Goal: Find specific page/section: Locate a particular part of the current website

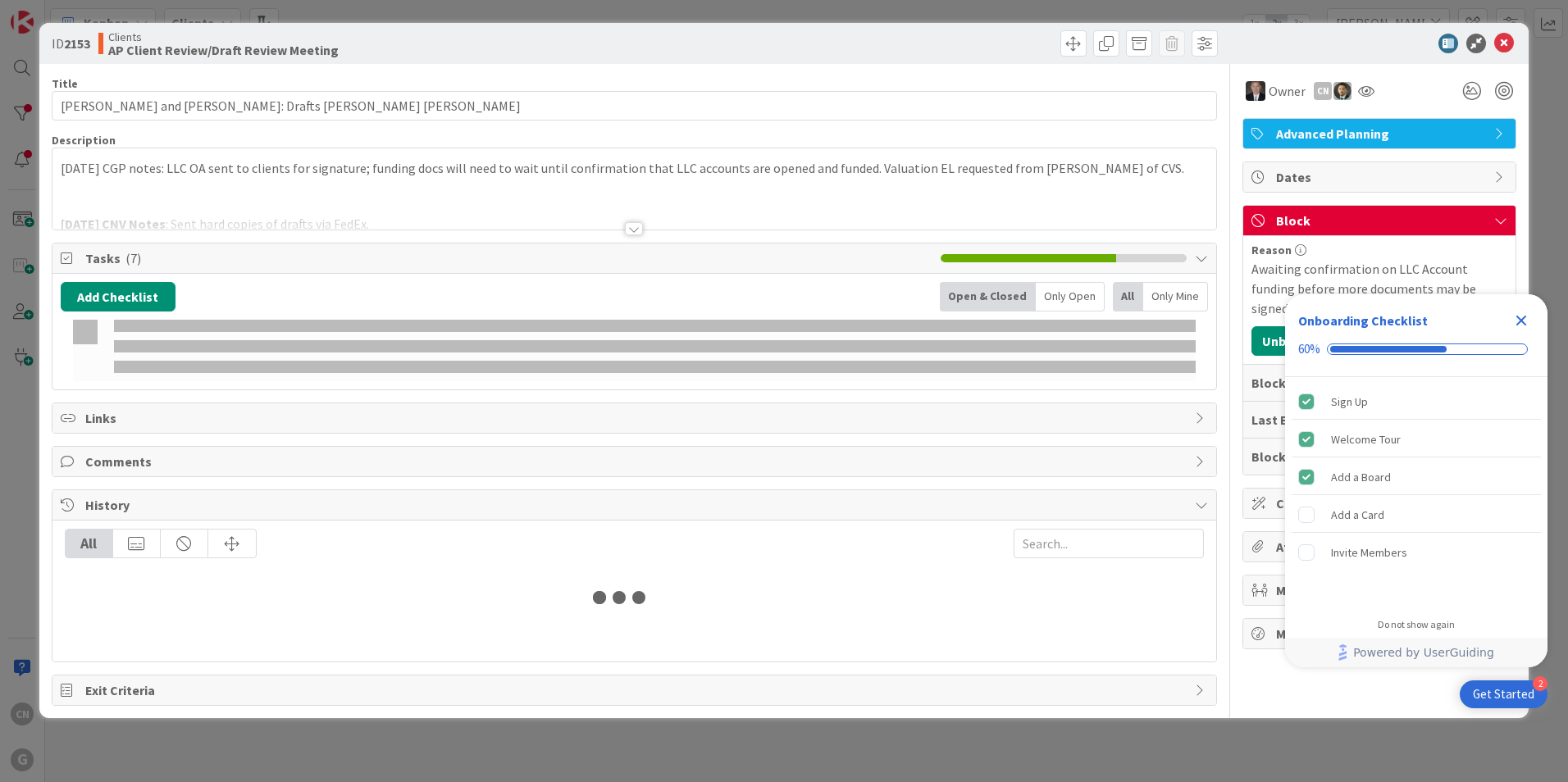
type input "[PERSON_NAME]"
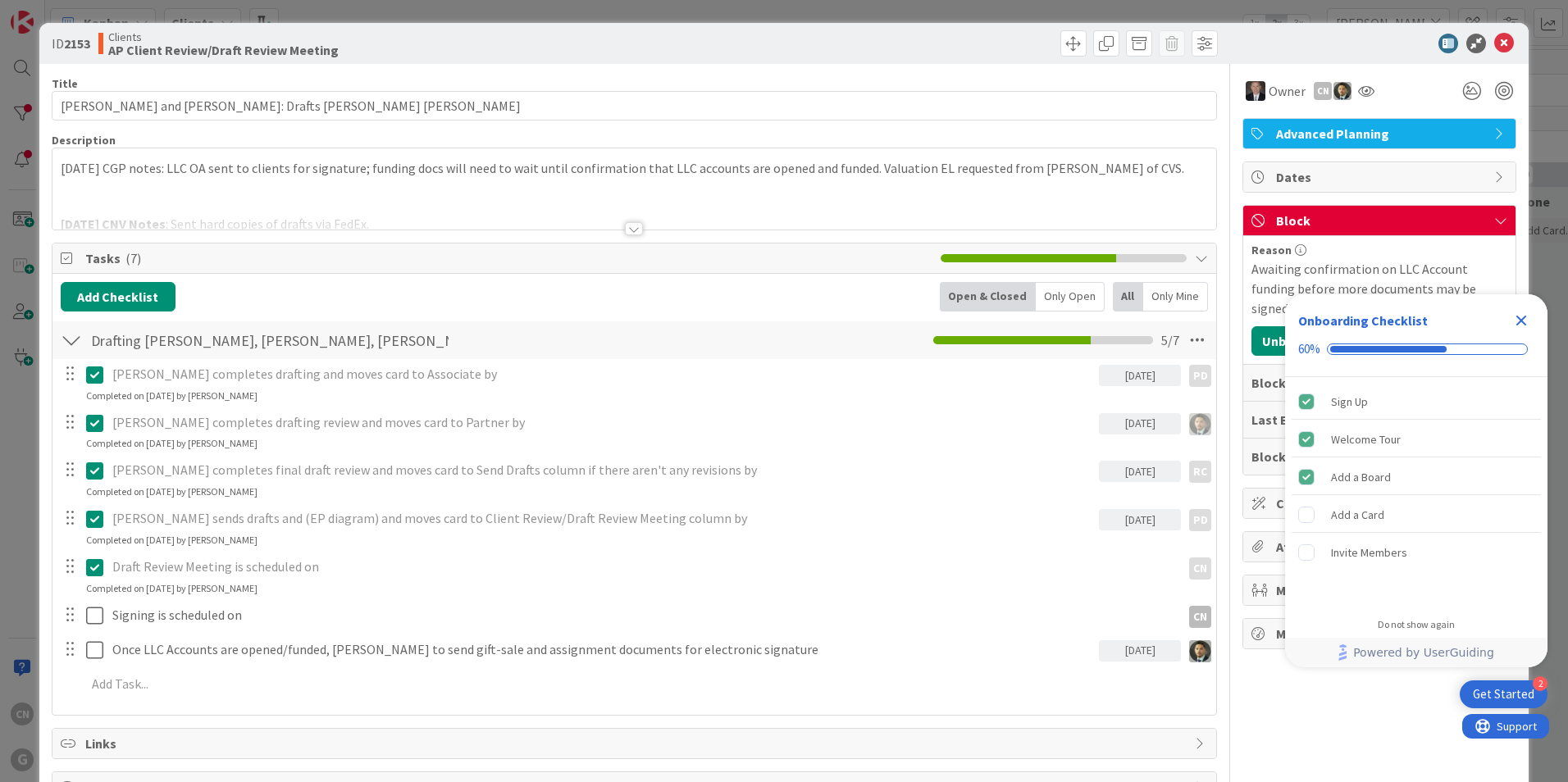
click at [1527, 323] on icon "Close Checklist" at bounding box center [1521, 320] width 19 height 19
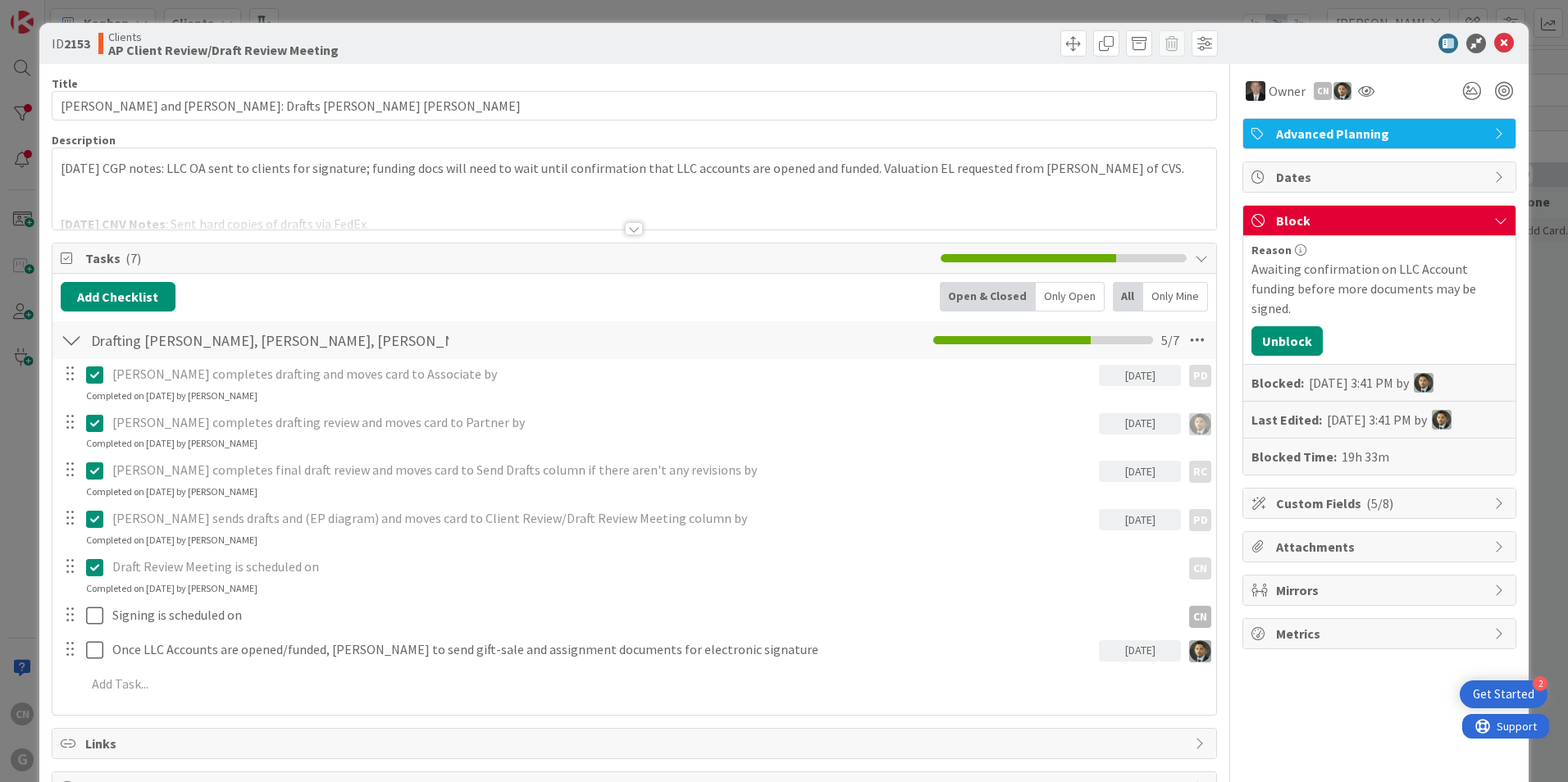
click at [103, 197] on div at bounding box center [634, 209] width 1164 height 42
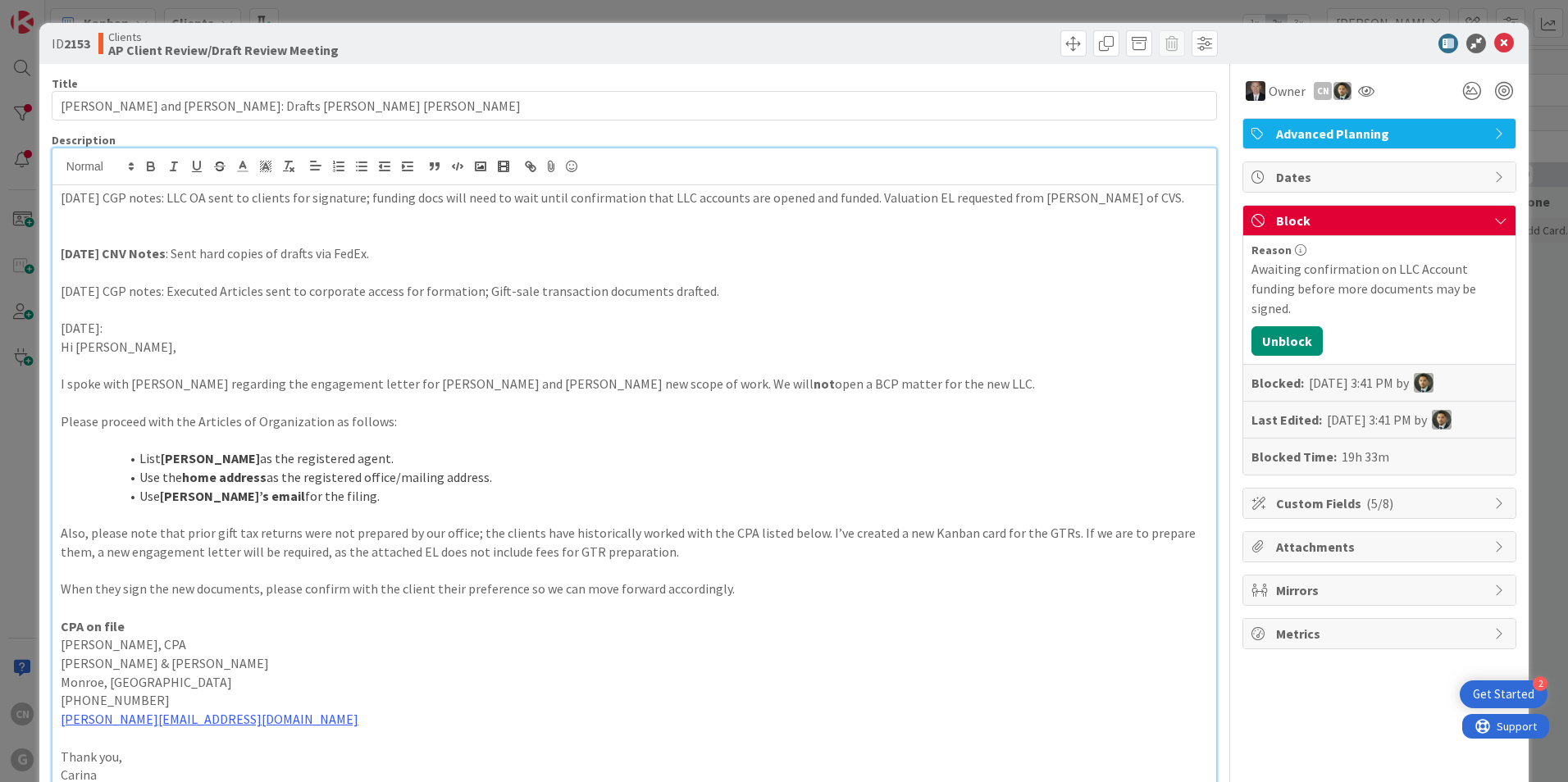
click at [93, 225] on p at bounding box center [634, 235] width 1147 height 19
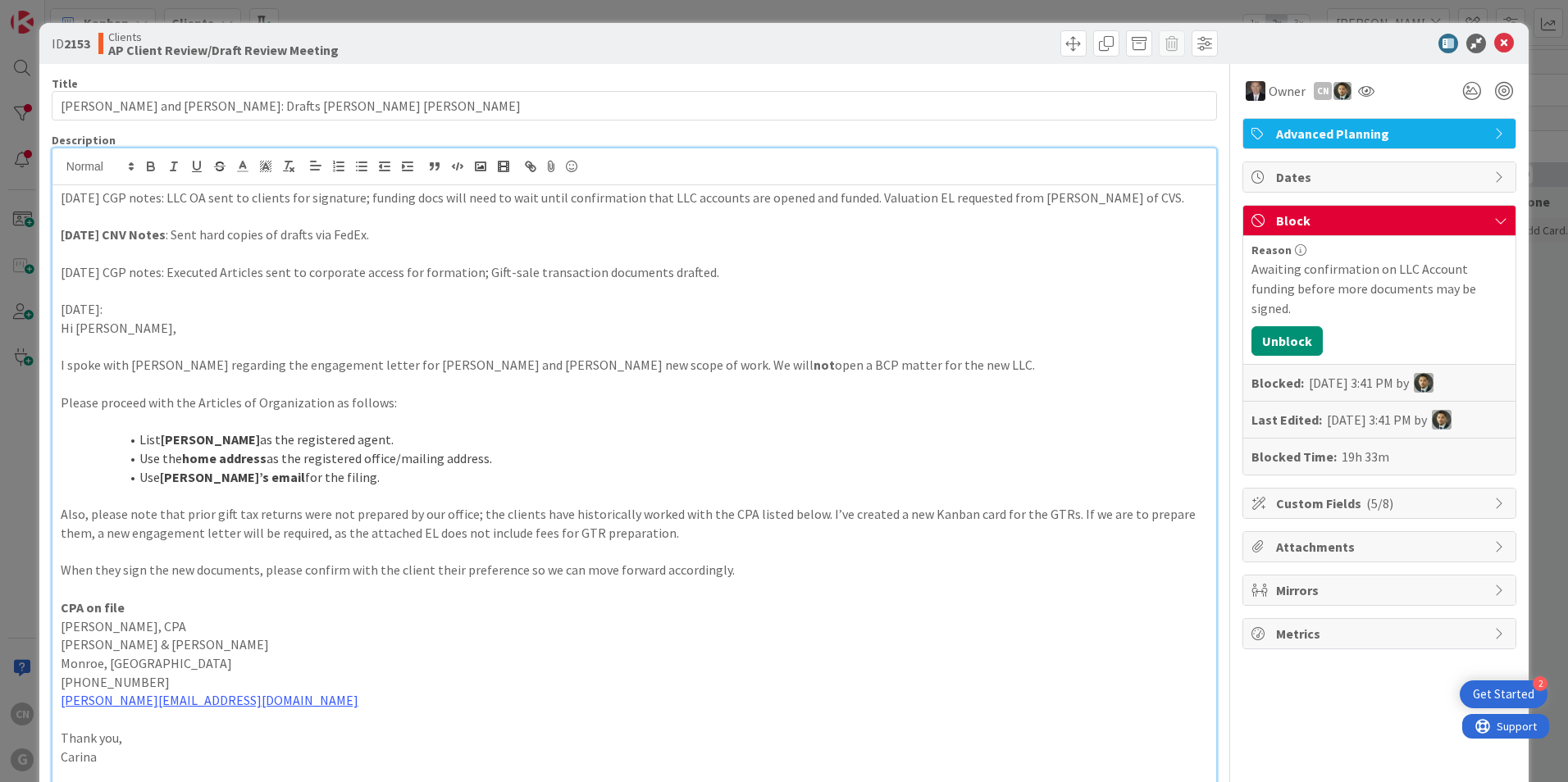
click at [61, 199] on p "[DATE] CGP notes: LLC OA sent to clients for signature; funding docs will need …" at bounding box center [634, 198] width 1147 height 19
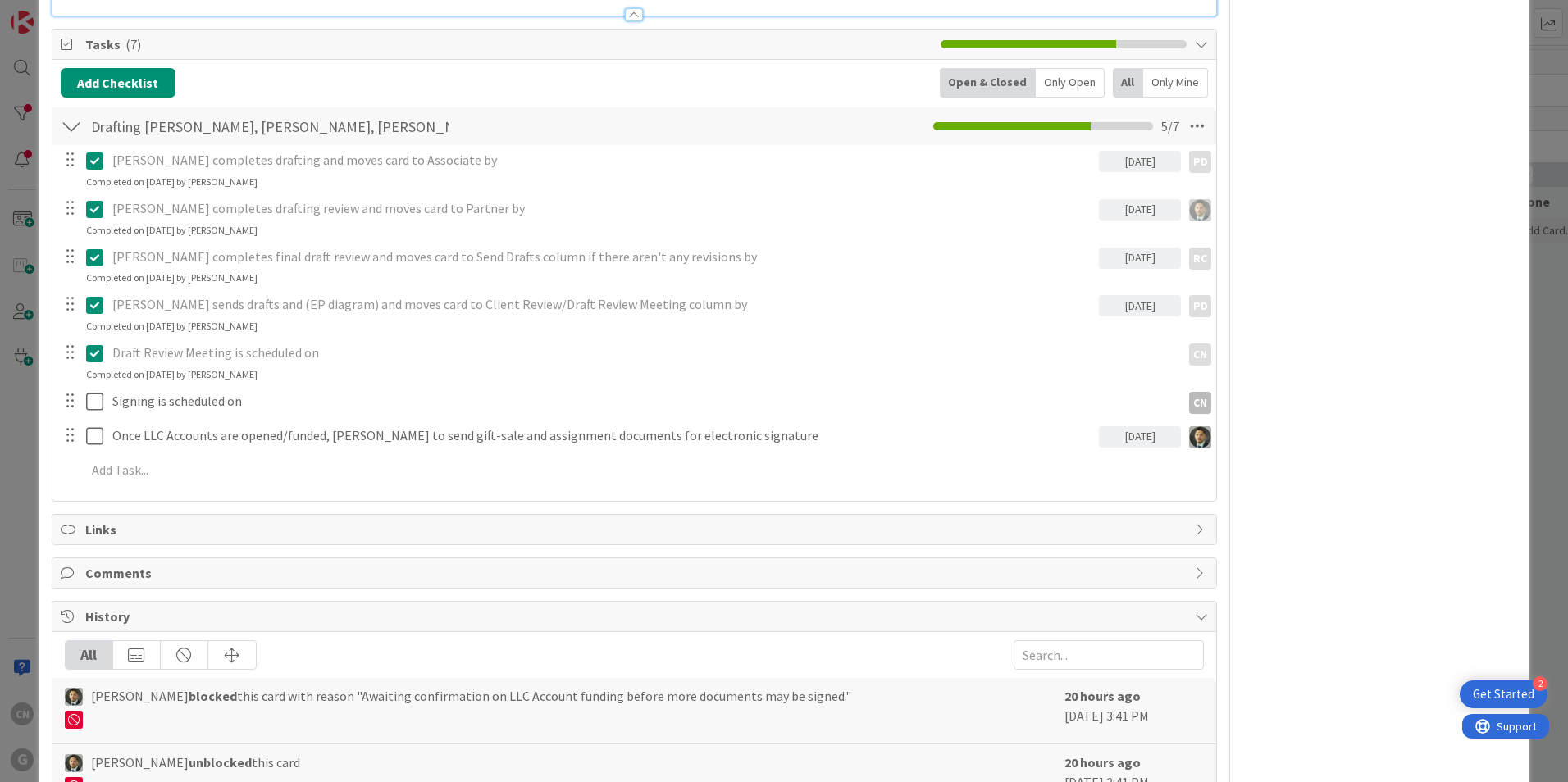
scroll to position [1231, 0]
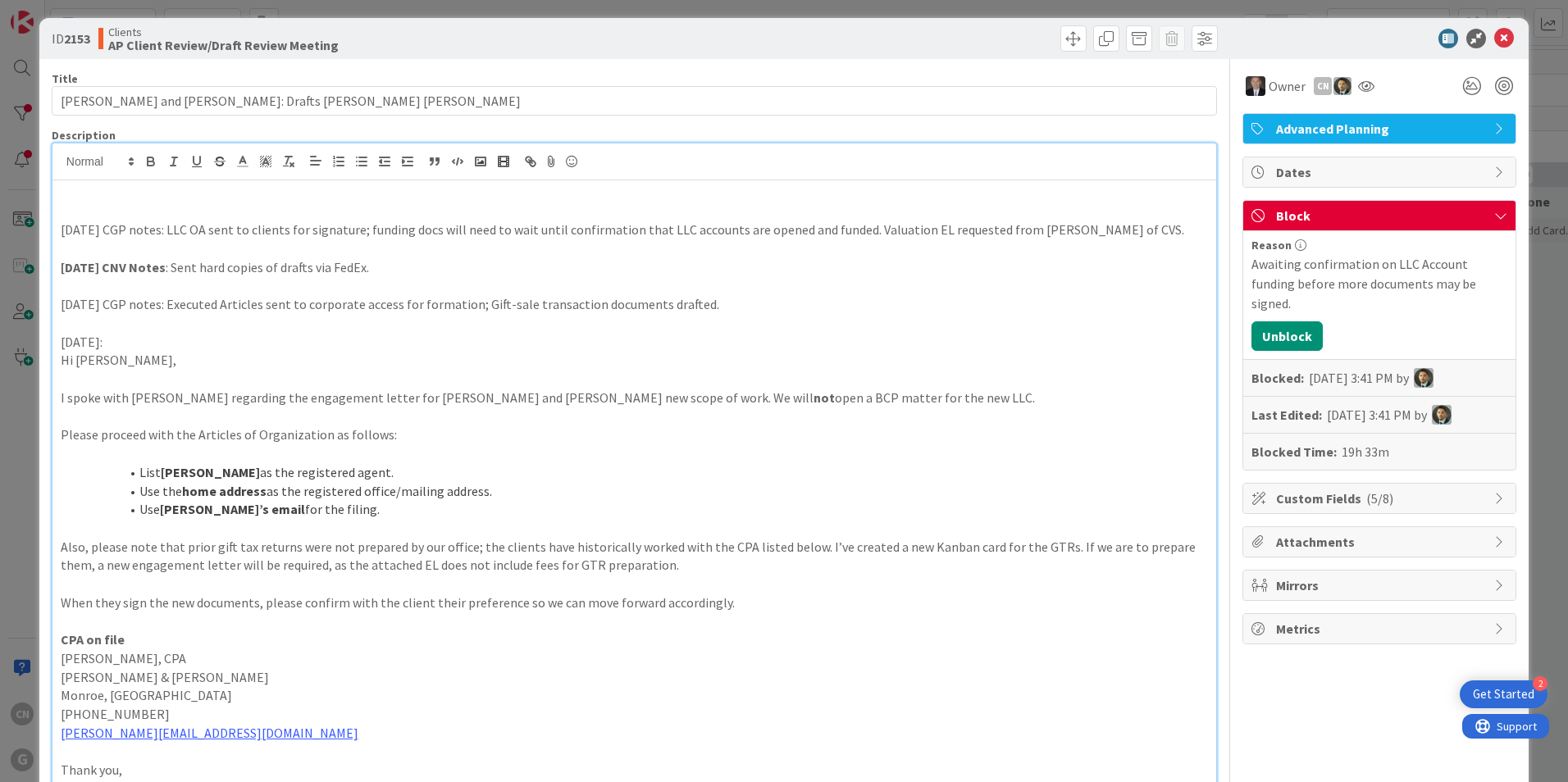
scroll to position [0, 0]
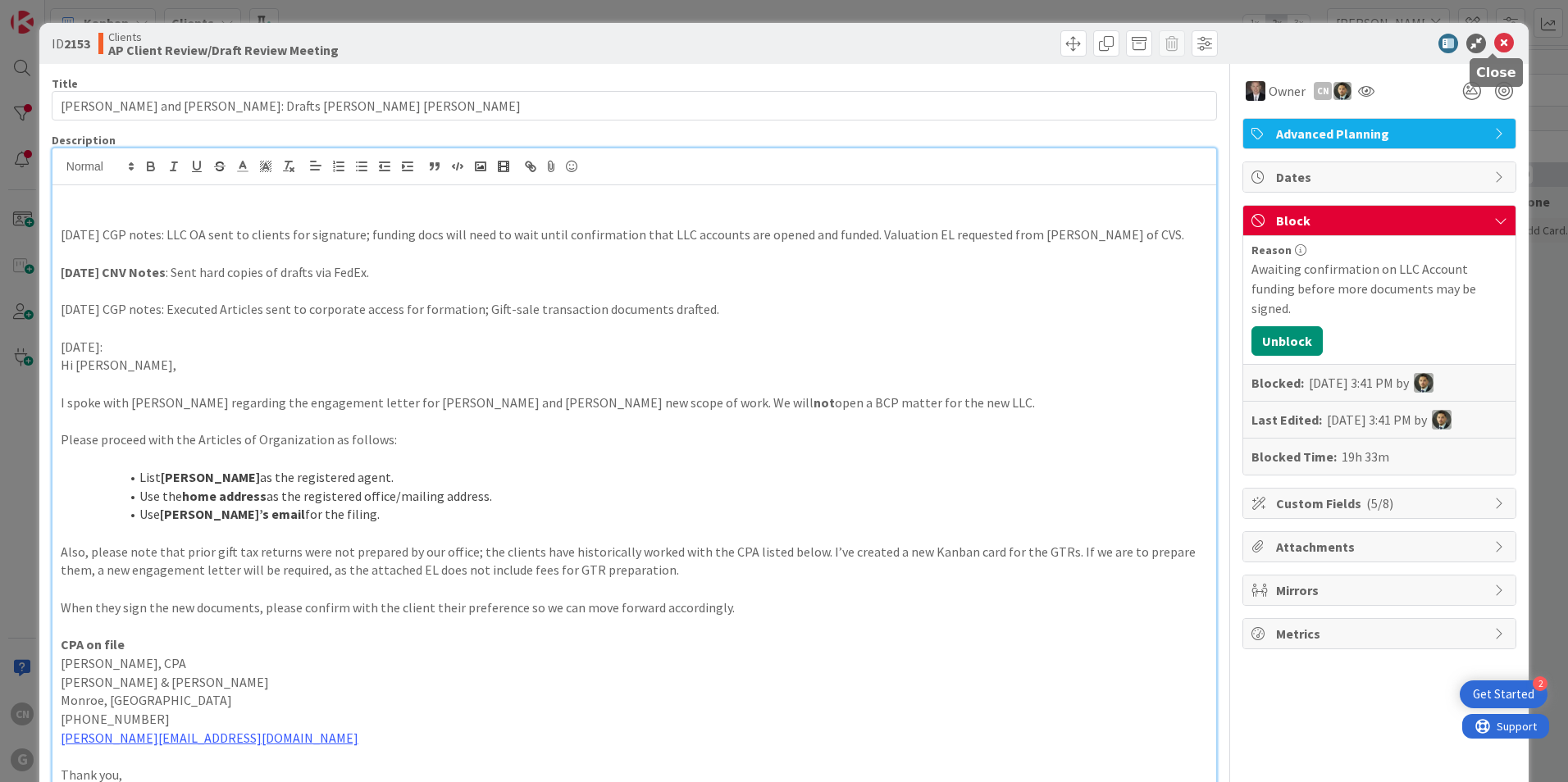
click at [1494, 45] on icon at bounding box center [1504, 43] width 19 height 19
